Goal: Task Accomplishment & Management: Manage account settings

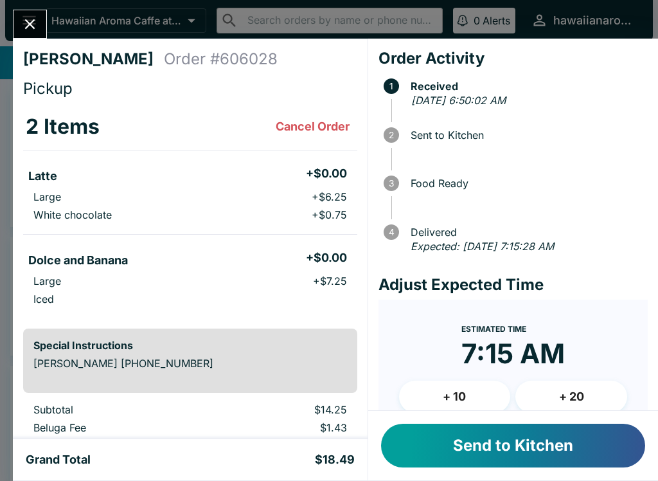
click at [538, 461] on button "Send to Kitchen" at bounding box center [513, 446] width 264 height 44
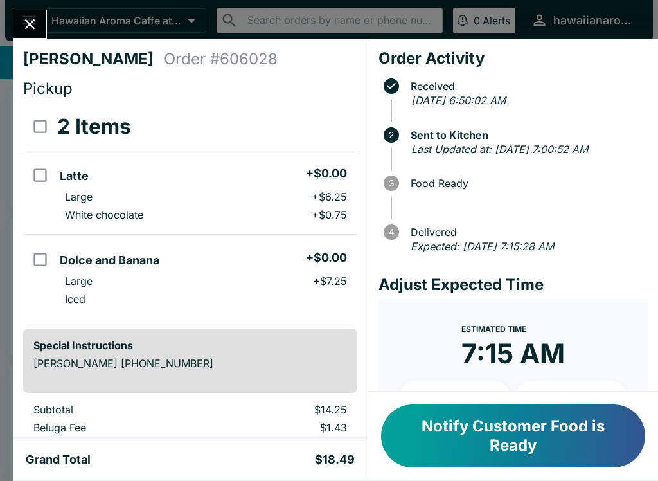
click at [28, 13] on button "Close" at bounding box center [29, 24] width 33 height 28
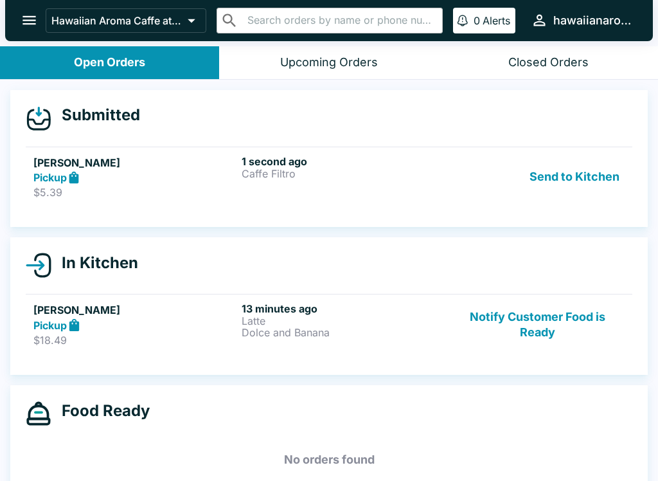
click at [567, 172] on button "Send to Kitchen" at bounding box center [574, 177] width 100 height 44
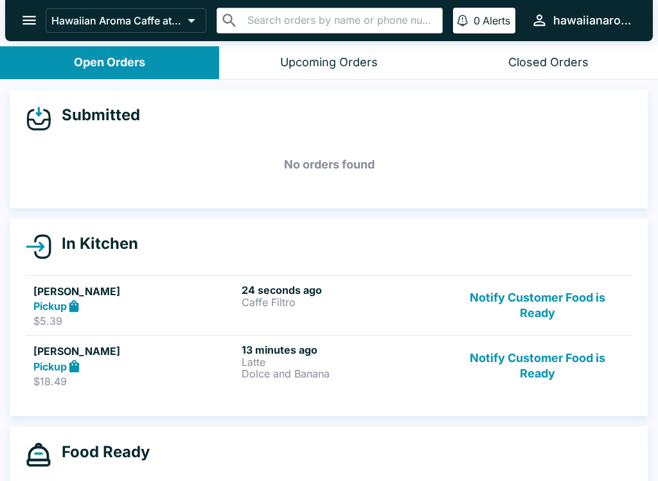
click at [341, 299] on p "Caffe Filtro" at bounding box center [343, 302] width 203 height 12
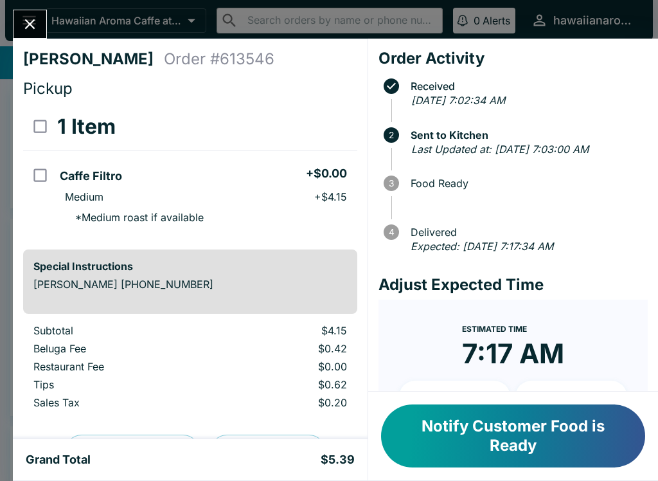
click at [490, 436] on button "Notify Customer Food is Ready" at bounding box center [513, 435] width 264 height 63
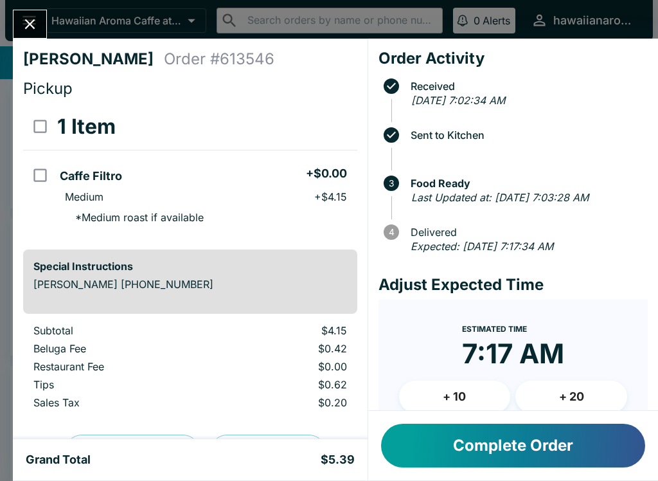
click at [32, 29] on icon "Close" at bounding box center [29, 23] width 17 height 17
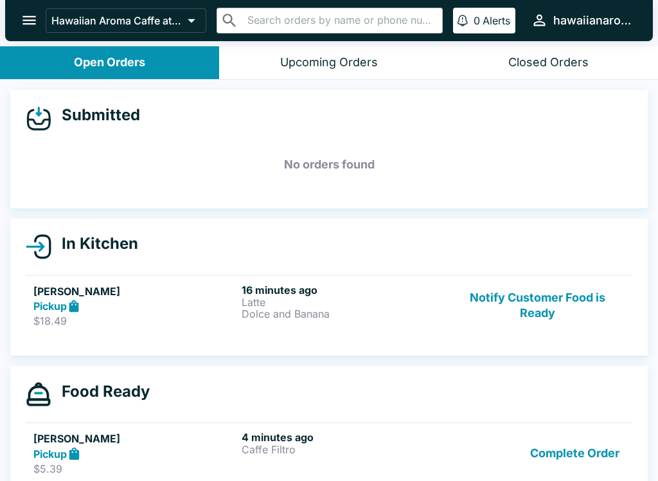
click at [505, 317] on button "Notify Customer Food is Ready" at bounding box center [537, 305] width 174 height 44
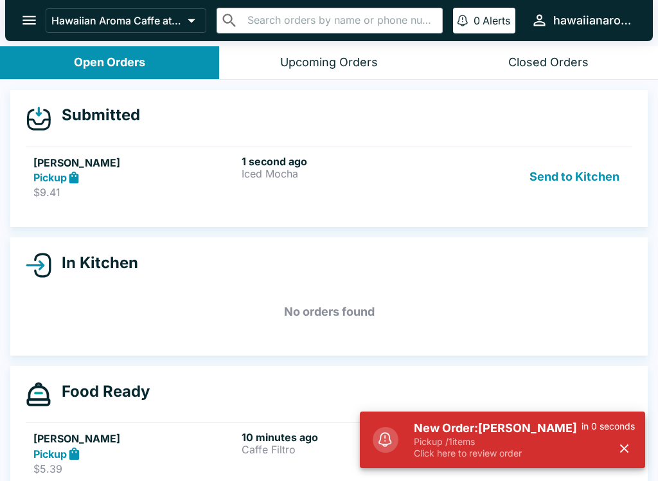
click at [415, 172] on p "Iced Mocha" at bounding box center [343, 174] width 203 height 12
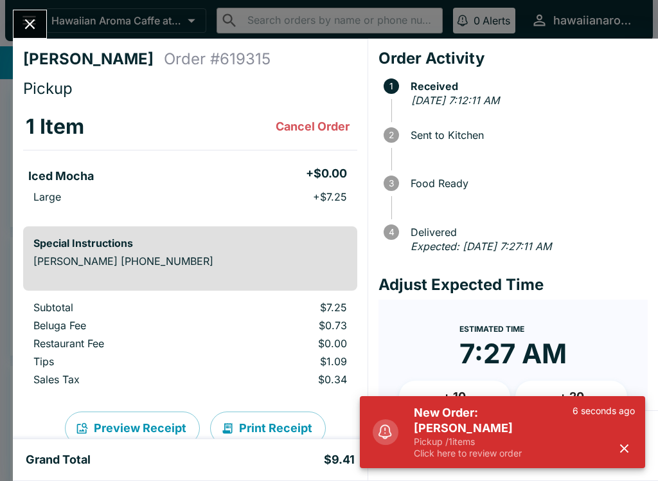
click at [618, 450] on icon "button" at bounding box center [624, 448] width 15 height 15
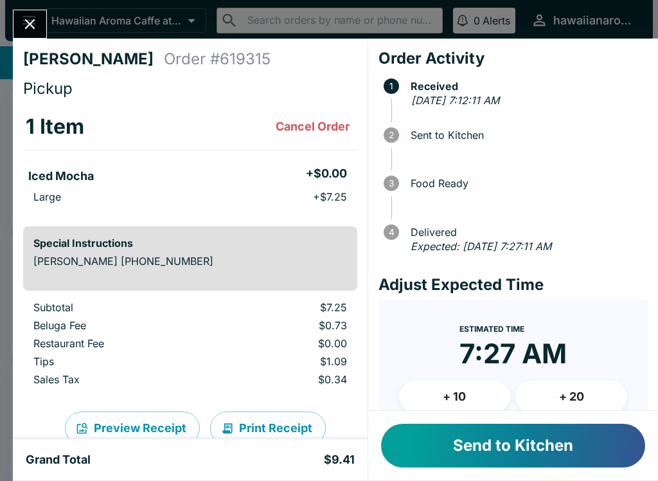
click at [599, 452] on button "Send to Kitchen" at bounding box center [513, 446] width 264 height 44
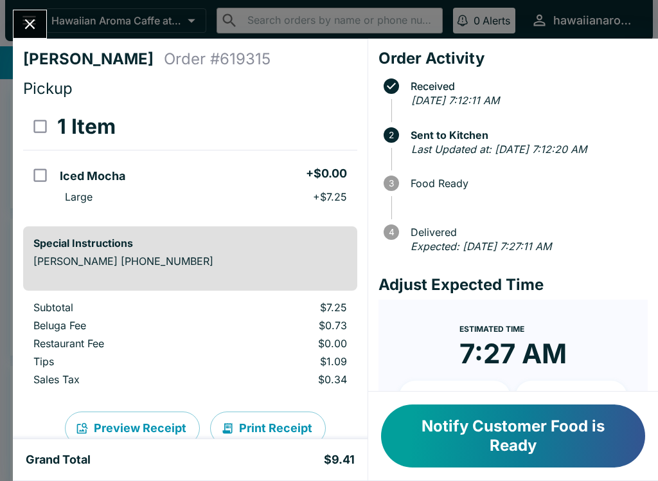
click at [34, 3] on div "[PERSON_NAME] Order # 619315 Pickup 1 Item Iced Mocha + $0.00 Large + $7.25 Spe…" at bounding box center [329, 240] width 658 height 481
click at [35, 3] on div "Hawaiian Aroma Caffe at The Ilikai ​ ​ 0 Alerts hawaiianaromacaffeilikai" at bounding box center [329, 20] width 648 height 41
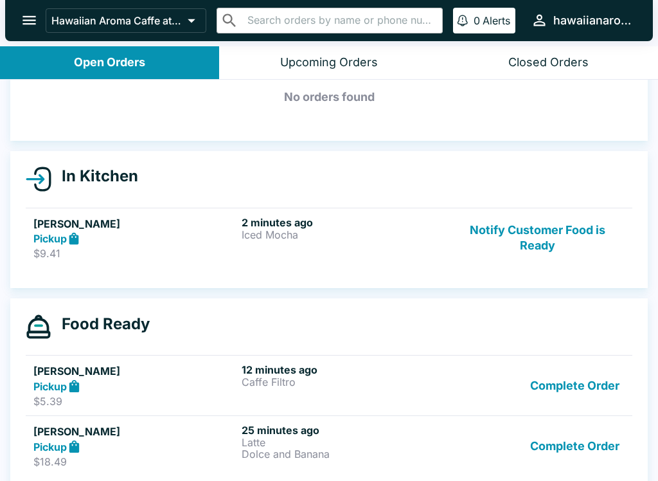
scroll to position [67, 0]
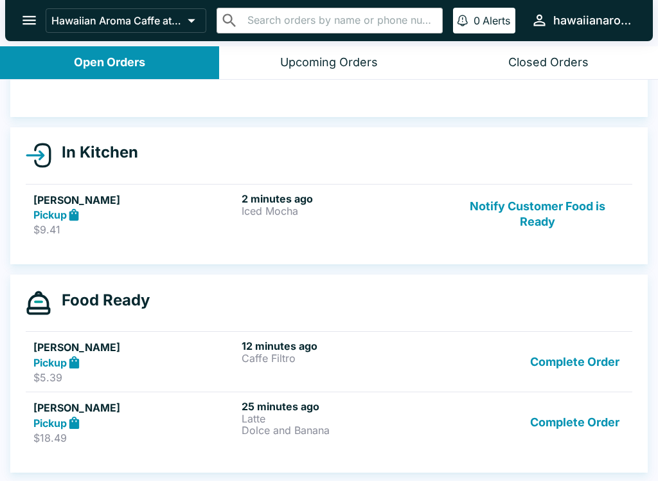
click at [562, 352] on button "Complete Order" at bounding box center [575, 361] width 100 height 44
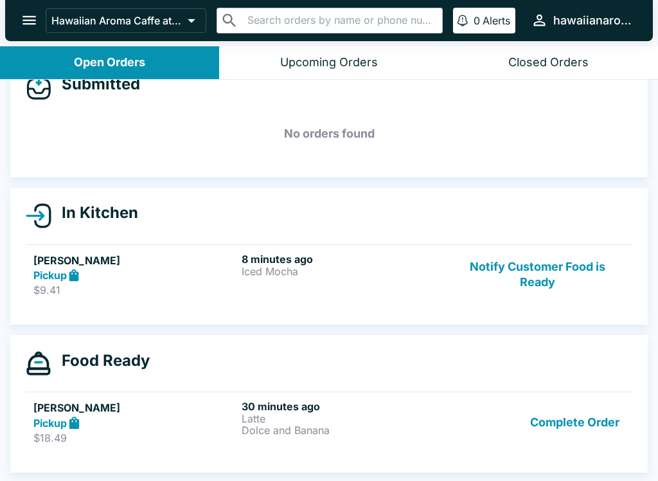
scroll to position [31, 0]
click at [532, 270] on button "Notify Customer Food is Ready" at bounding box center [537, 275] width 174 height 44
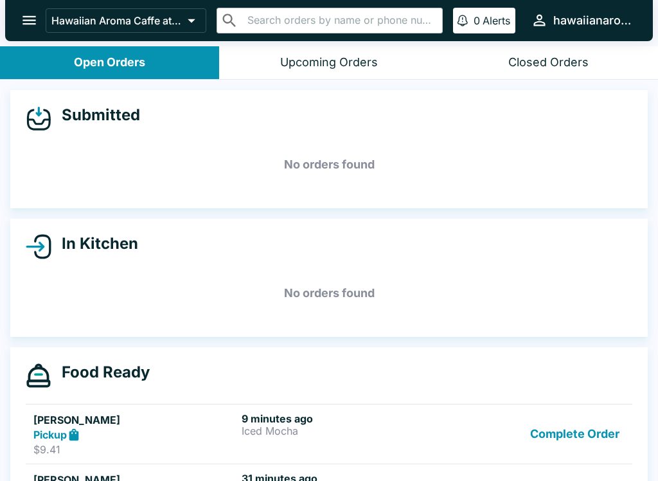
scroll to position [0, 0]
click at [287, 247] on div "In Kitchen" at bounding box center [329, 247] width 607 height 26
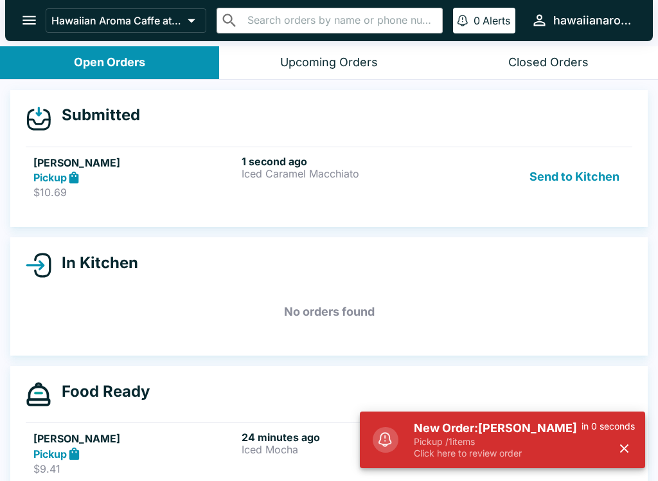
click at [616, 450] on button "button" at bounding box center [624, 448] width 21 height 21
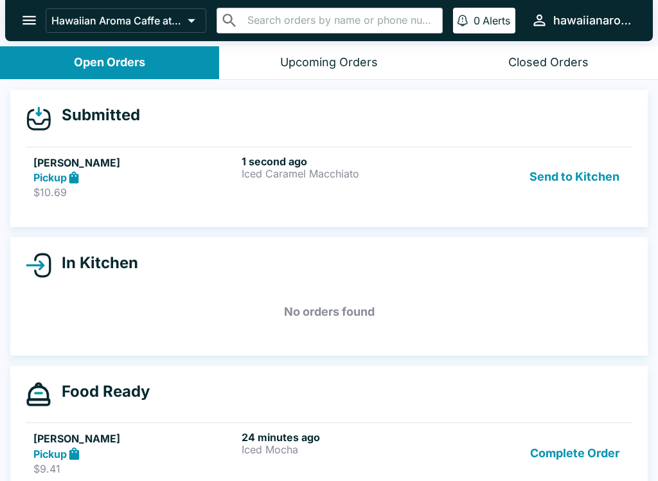
click at [215, 202] on link "[PERSON_NAME] Pickup $10.69 1 second ago Iced Caramel Macchiato Send to Kitchen" at bounding box center [329, 177] width 607 height 60
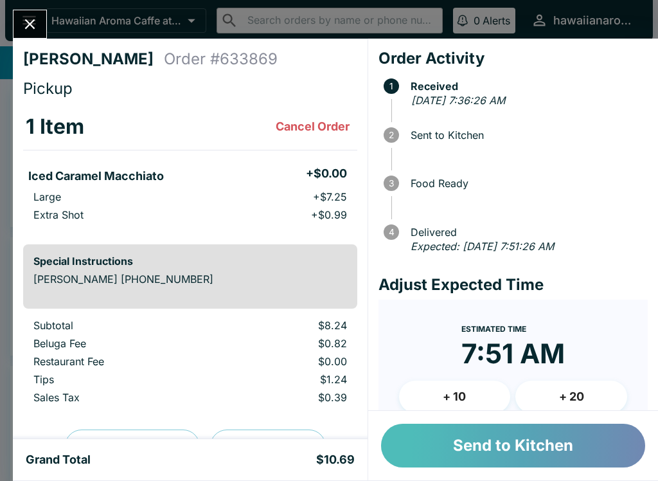
click at [518, 445] on button "Send to Kitchen" at bounding box center [513, 446] width 264 height 44
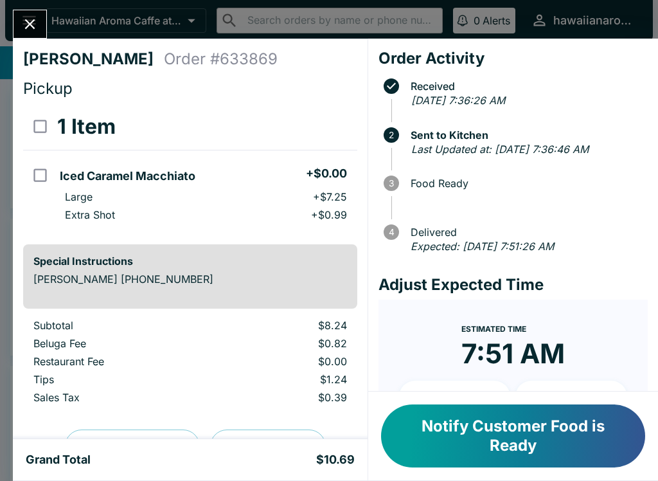
click at [22, 12] on button "Close" at bounding box center [29, 24] width 33 height 28
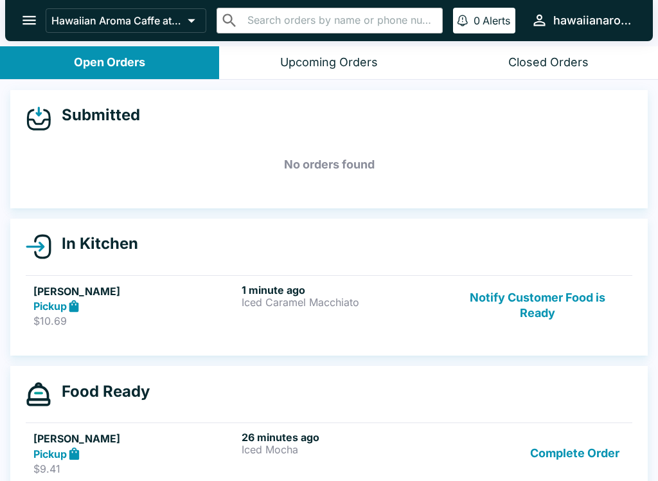
click at [543, 307] on button "Notify Customer Food is Ready" at bounding box center [537, 305] width 174 height 44
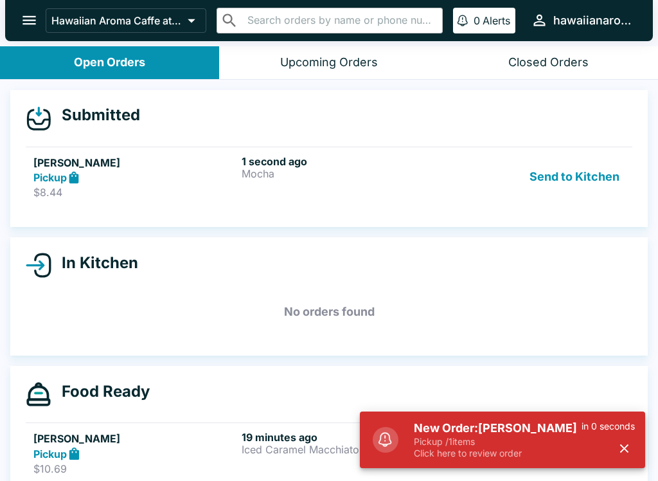
click at [407, 177] on p "Mocha" at bounding box center [343, 174] width 203 height 12
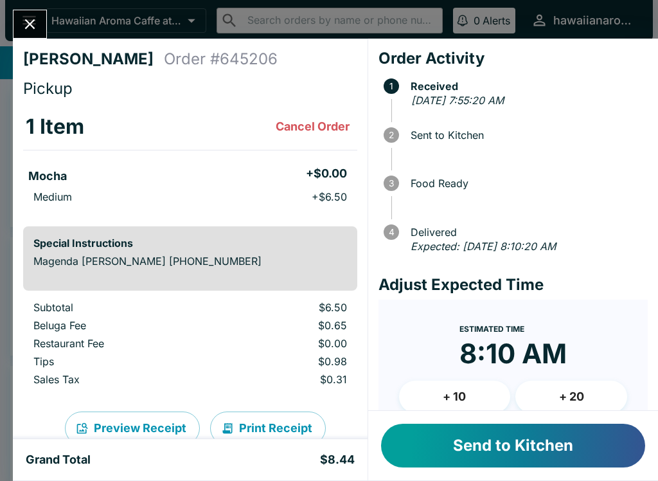
click at [506, 450] on button "Send to Kitchen" at bounding box center [513, 446] width 264 height 44
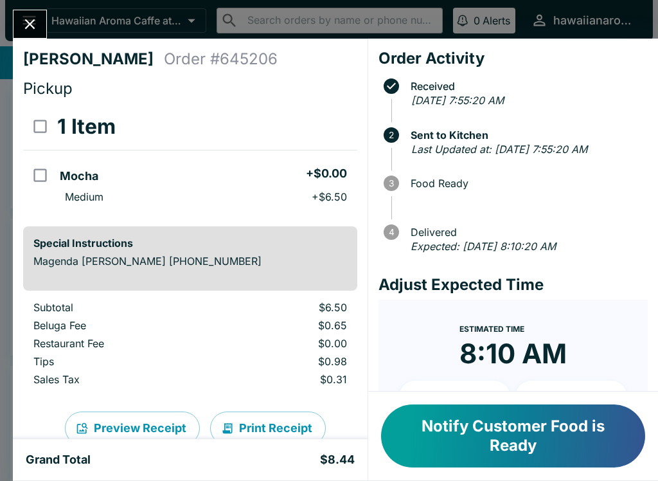
click at [32, 33] on icon "Close" at bounding box center [29, 23] width 17 height 17
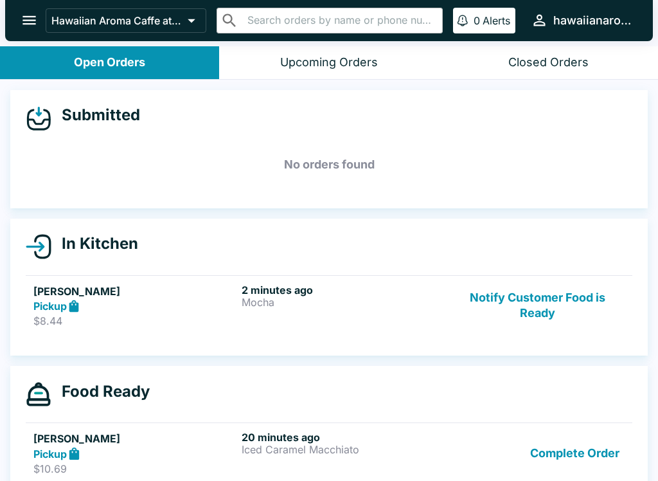
click at [507, 301] on button "Notify Customer Food is Ready" at bounding box center [537, 305] width 174 height 44
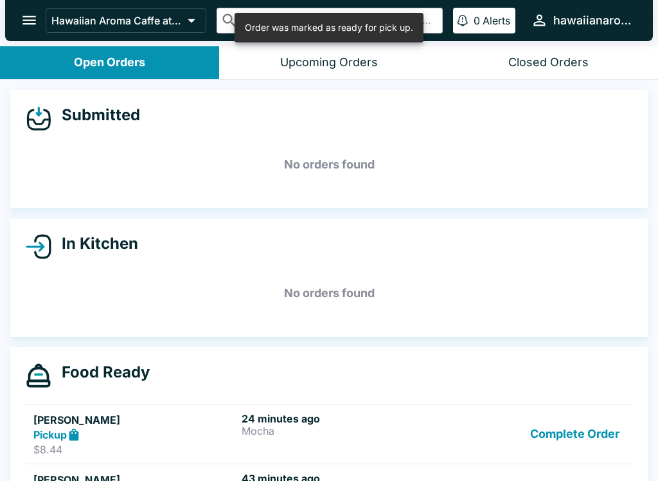
click at [575, 425] on button "Complete Order" at bounding box center [575, 434] width 100 height 44
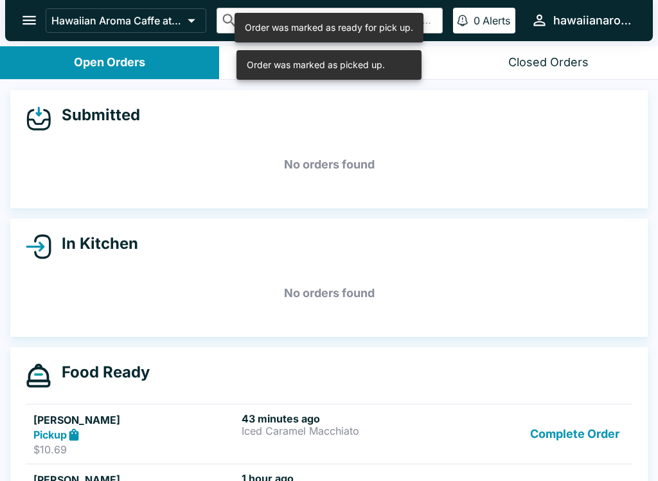
click at [561, 431] on button "Complete Order" at bounding box center [575, 434] width 100 height 44
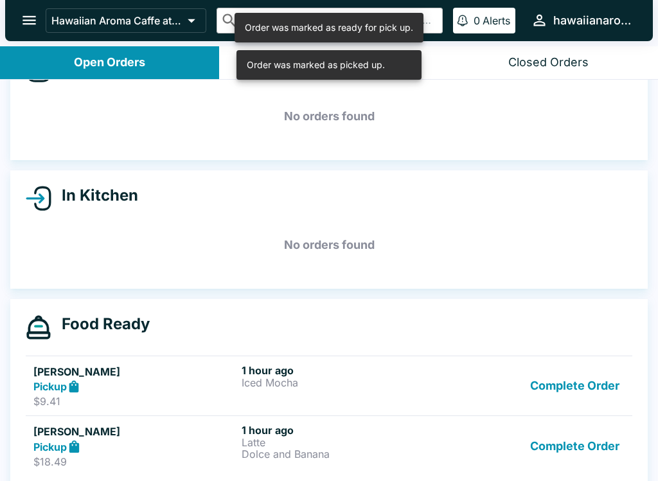
click at [551, 449] on button "Complete Order" at bounding box center [575, 446] width 100 height 44
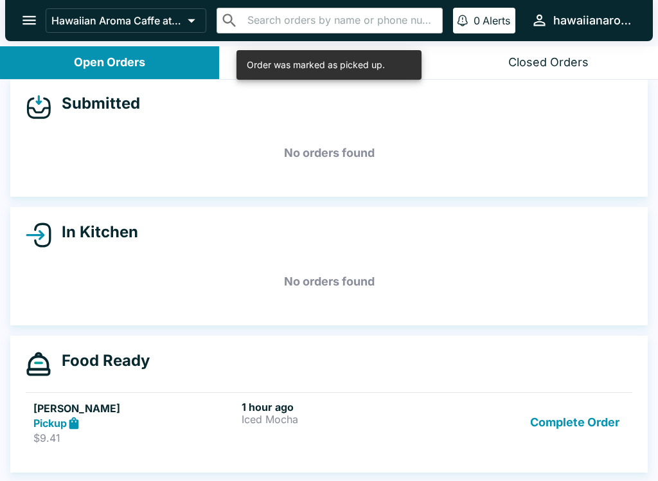
scroll to position [12, 0]
click at [559, 429] on button "Complete Order" at bounding box center [575, 422] width 100 height 44
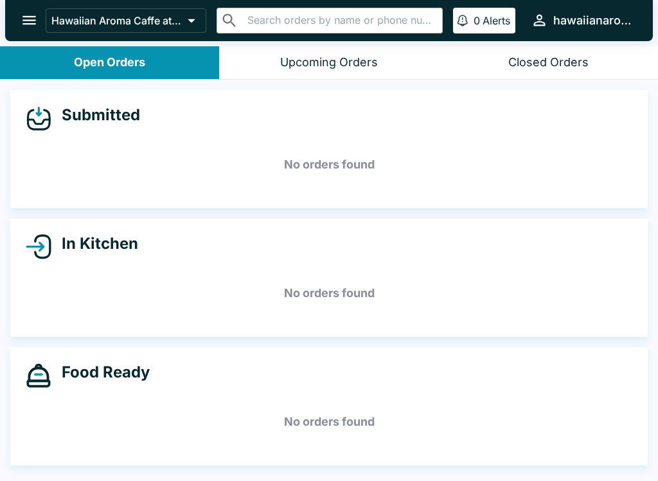
scroll to position [0, 0]
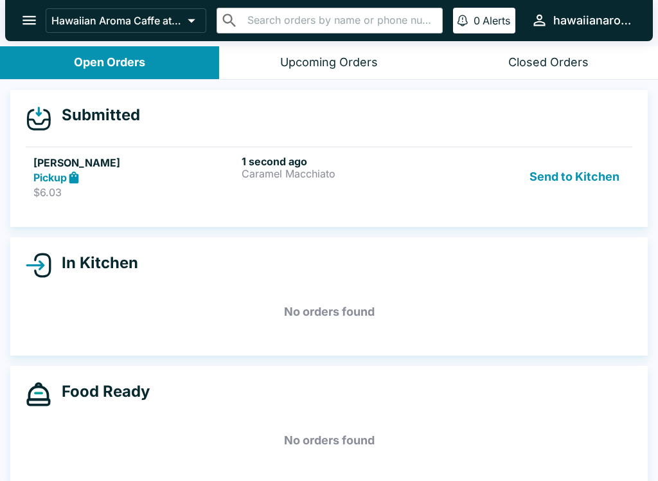
click at [354, 173] on p "Caramel Macchiato" at bounding box center [343, 174] width 203 height 12
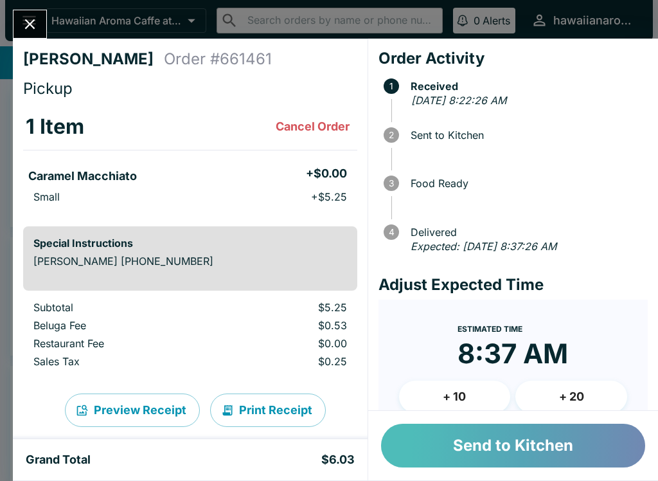
click at [555, 439] on button "Send to Kitchen" at bounding box center [513, 446] width 264 height 44
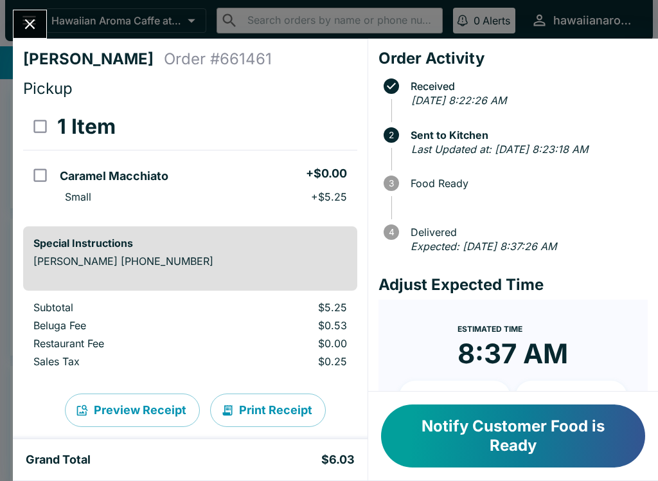
click at [35, 25] on icon "Close" at bounding box center [29, 23] width 17 height 17
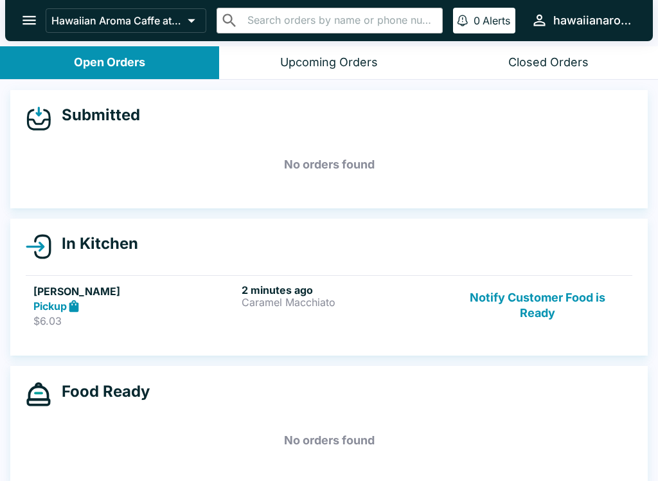
click at [519, 299] on button "Notify Customer Food is Ready" at bounding box center [537, 305] width 174 height 44
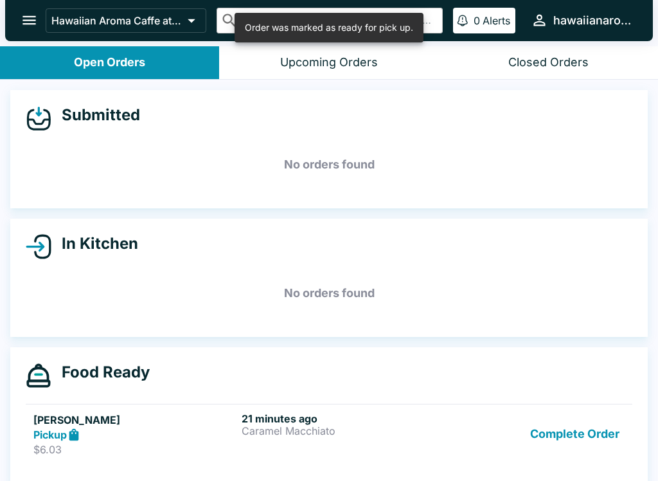
click at [595, 454] on button "Complete Order" at bounding box center [575, 434] width 100 height 44
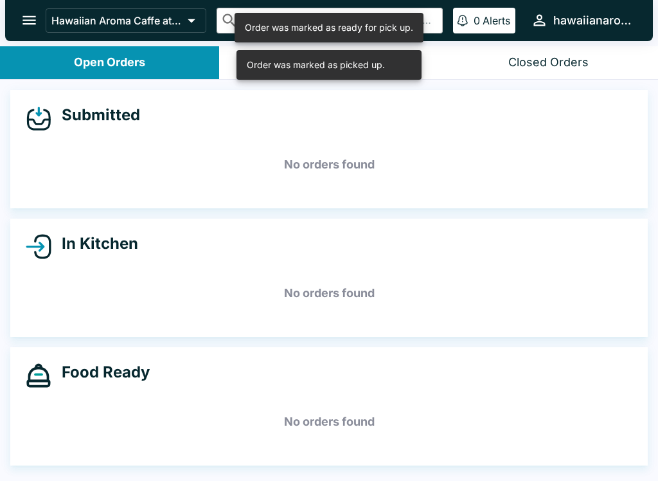
scroll to position [2, 0]
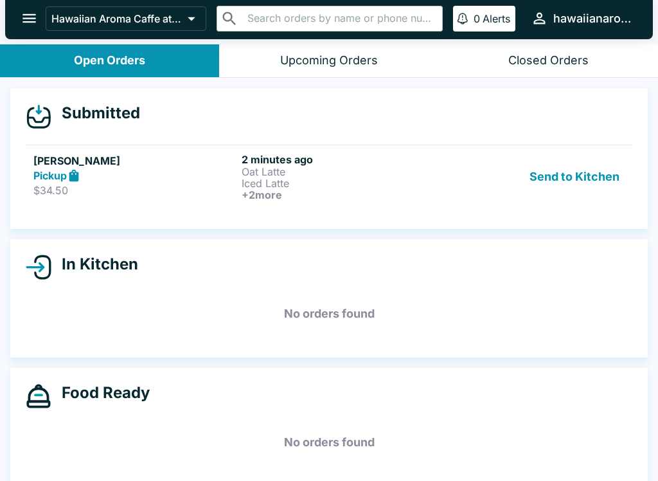
click at [399, 181] on p "Iced Latte" at bounding box center [343, 183] width 203 height 12
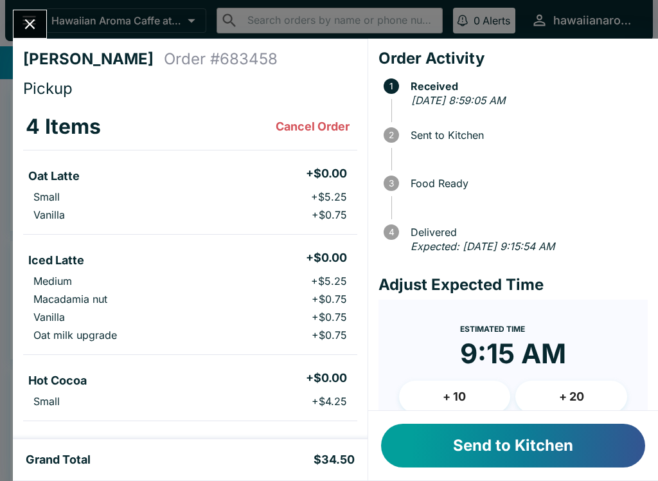
click at [511, 443] on button "Send to Kitchen" at bounding box center [513, 446] width 264 height 44
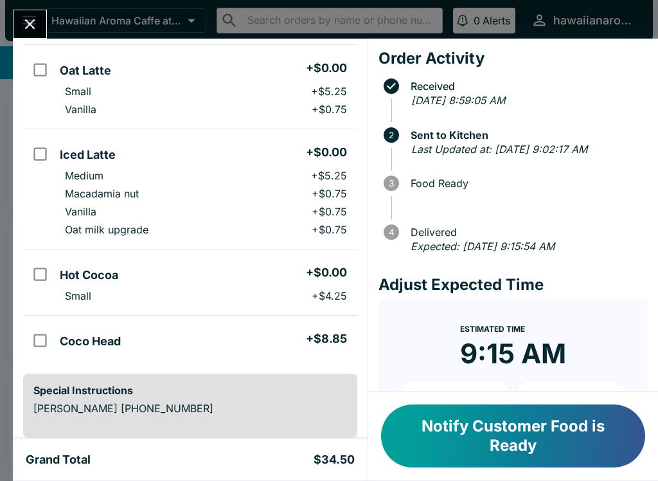
scroll to position [114, 0]
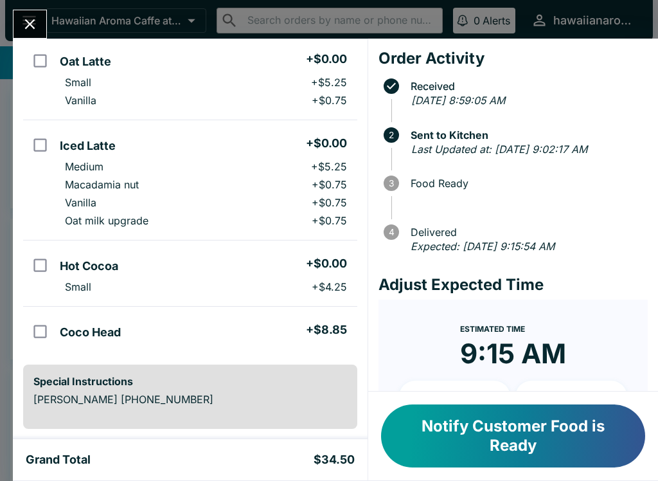
click at [448, 436] on button "Notify Customer Food is Ready" at bounding box center [513, 435] width 264 height 63
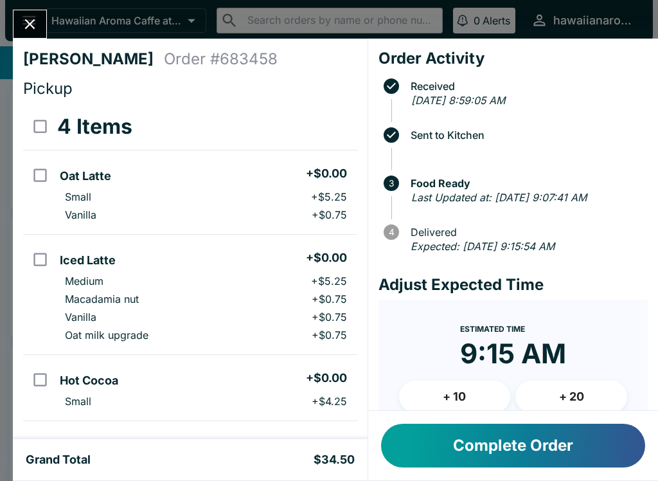
scroll to position [0, 0]
click at [499, 434] on button "Complete Order" at bounding box center [513, 446] width 264 height 44
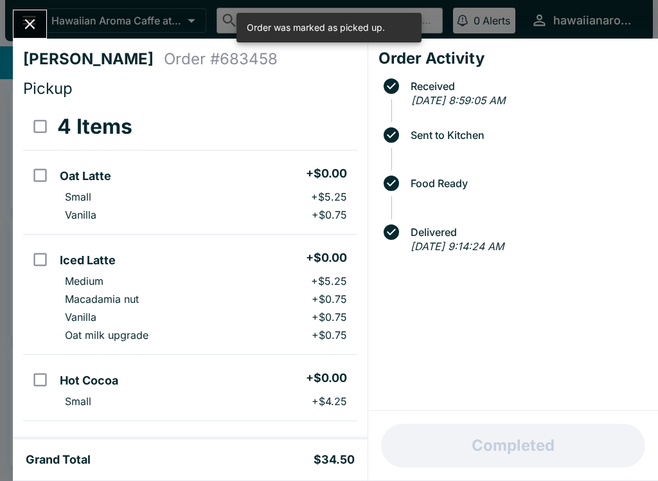
click at [35, 26] on icon "Close" at bounding box center [29, 23] width 17 height 17
